Goal: Information Seeking & Learning: Learn about a topic

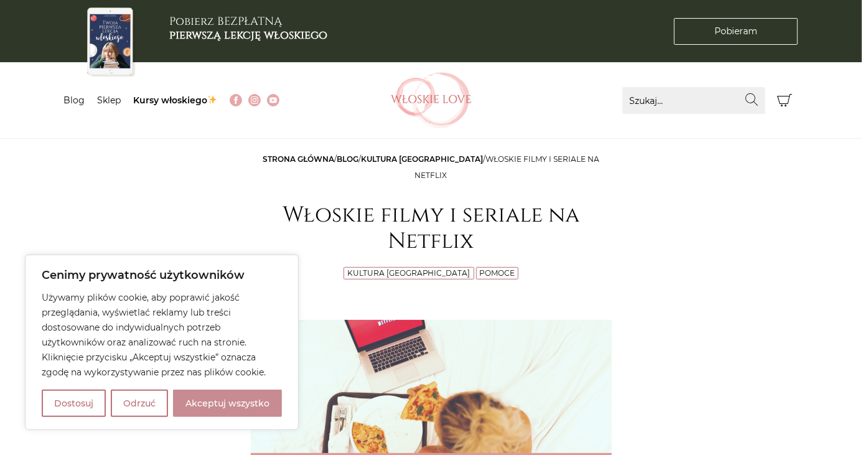
click at [237, 409] on button "Akceptuj wszystko" at bounding box center [227, 403] width 109 height 27
checkbox input "true"
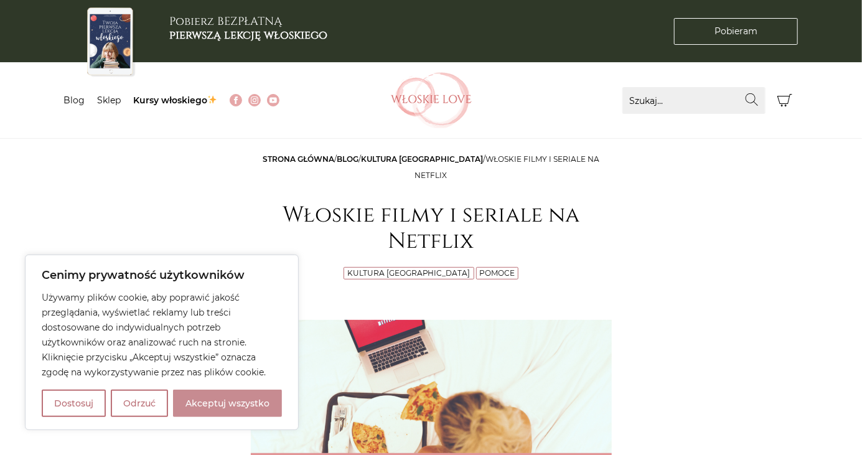
checkbox input "true"
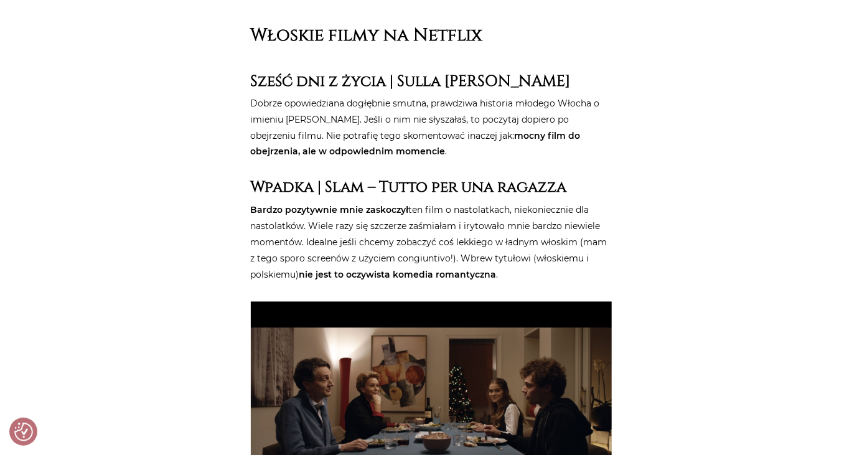
scroll to position [895, 0]
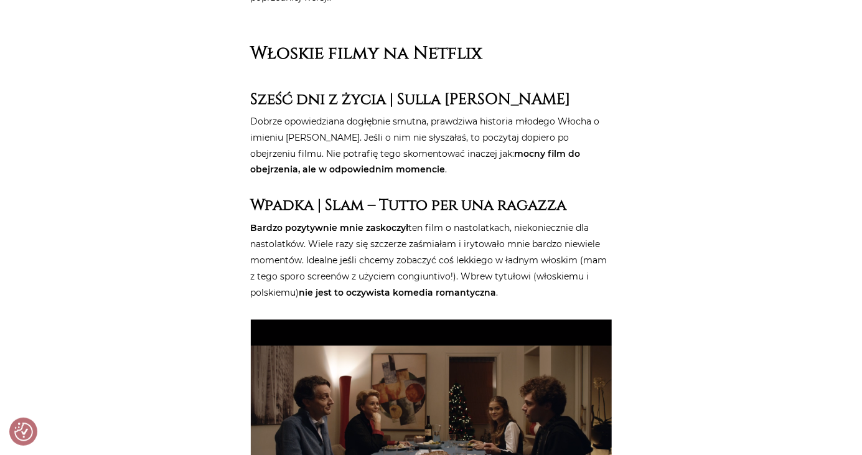
scroll to position [859, 0]
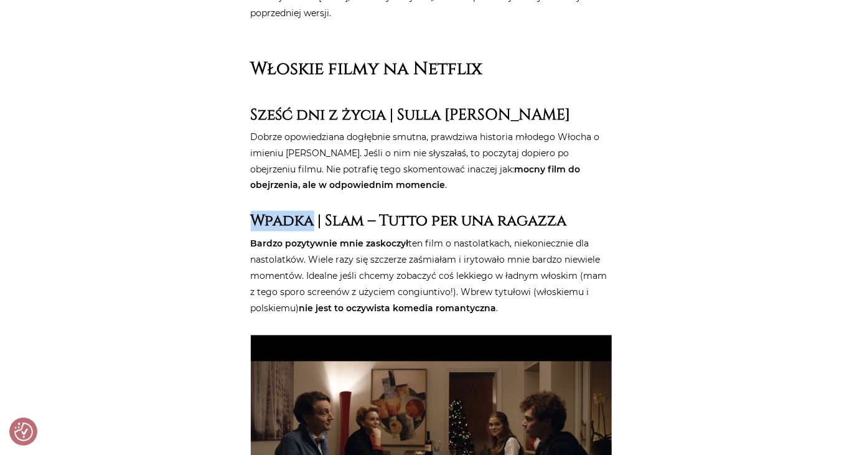
copy strong "Wpadka"
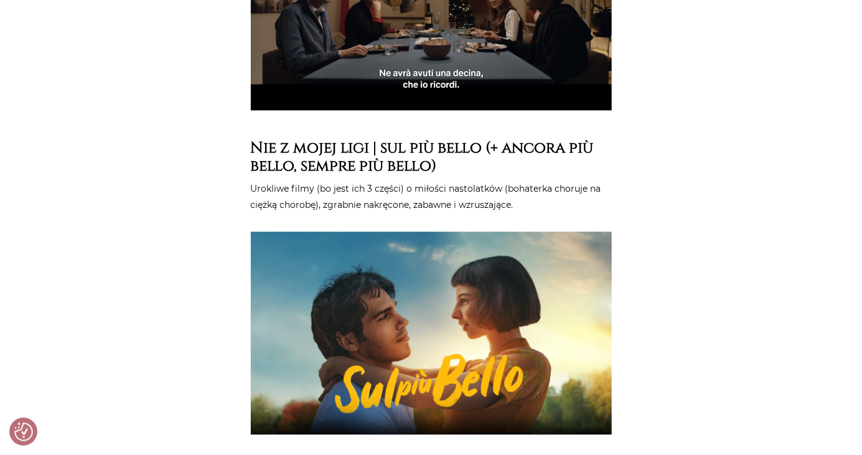
scroll to position [1288, 0]
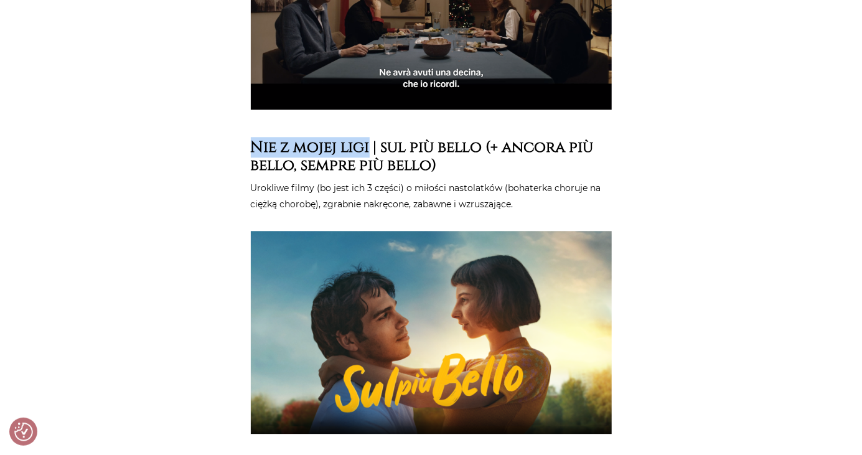
copy strong "Nie z mojej ligi"
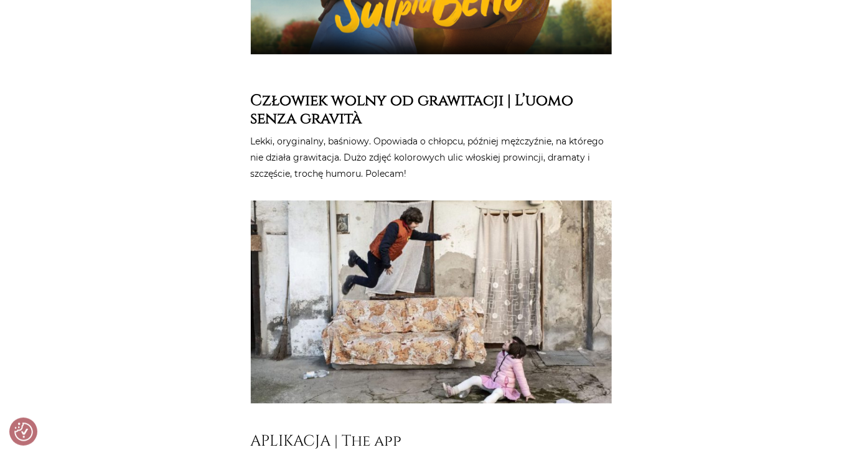
scroll to position [1668, 0]
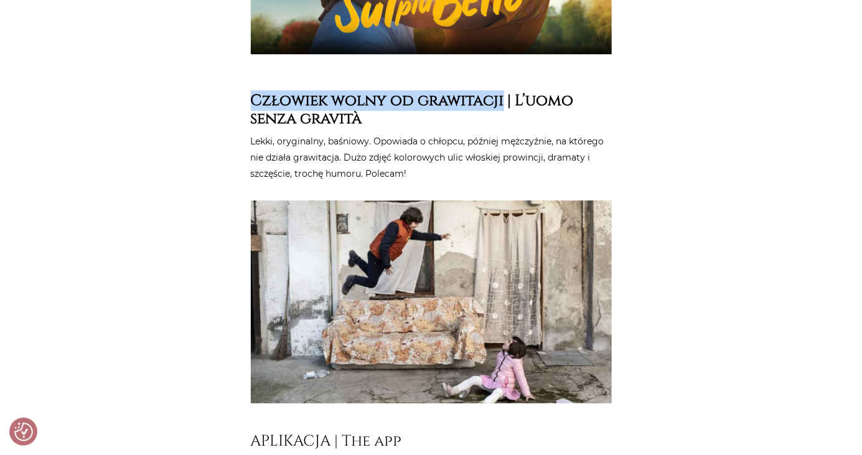
copy strong "Człowiek wolny od grawitacji"
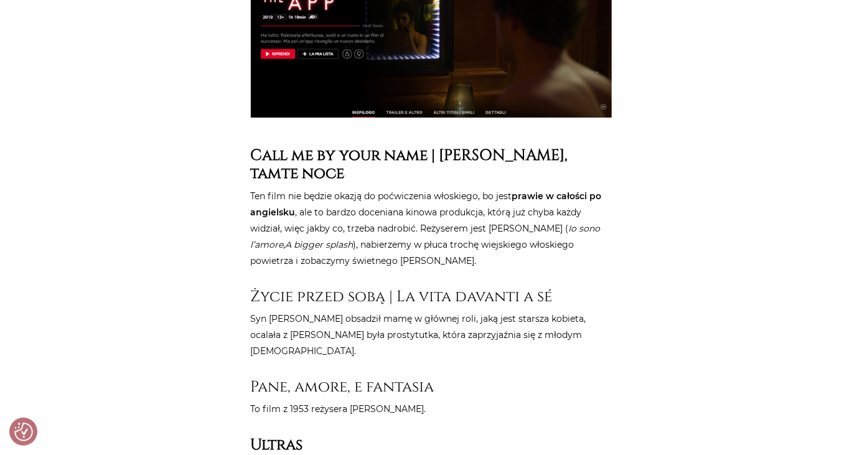
scroll to position [2225, 0]
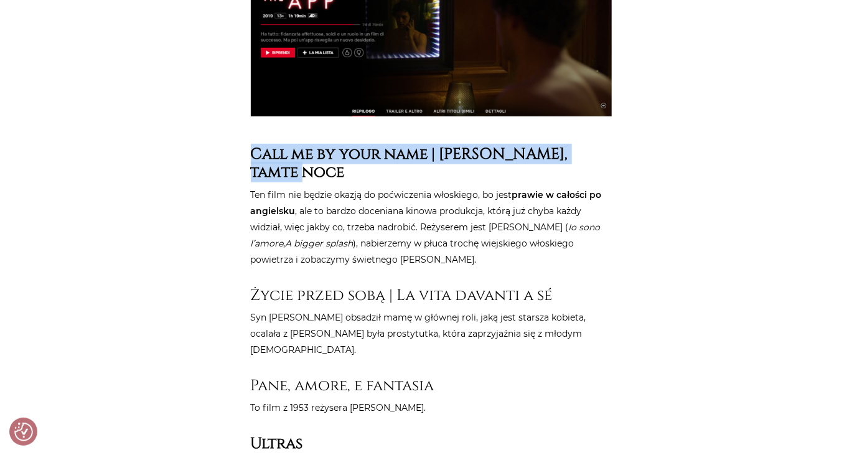
copy strong "Call me by your name"
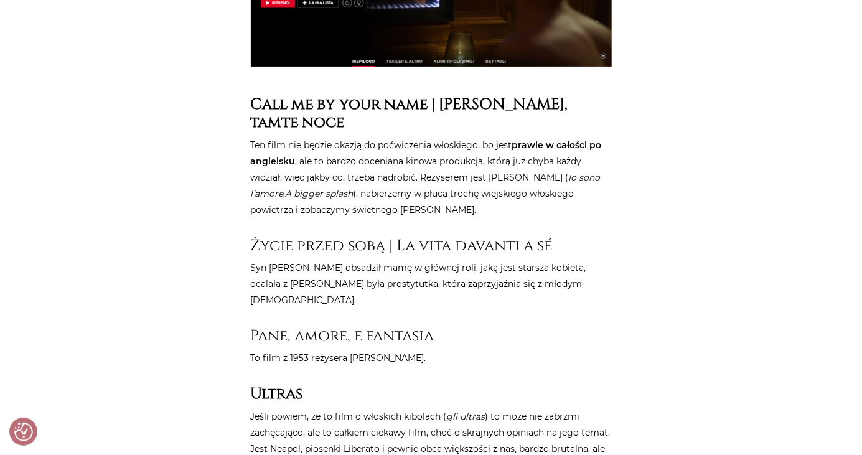
scroll to position [2305, 0]
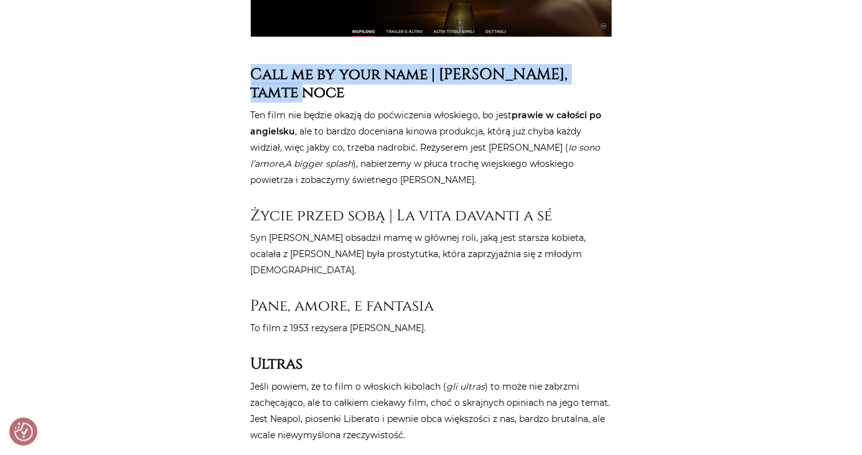
copy strong "Tamte dni, tamte noce"
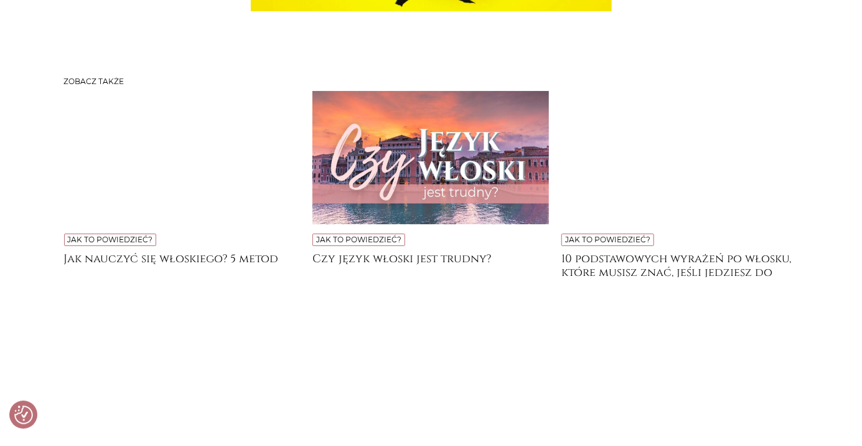
scroll to position [8135, 0]
